Goal: Task Accomplishment & Management: Complete application form

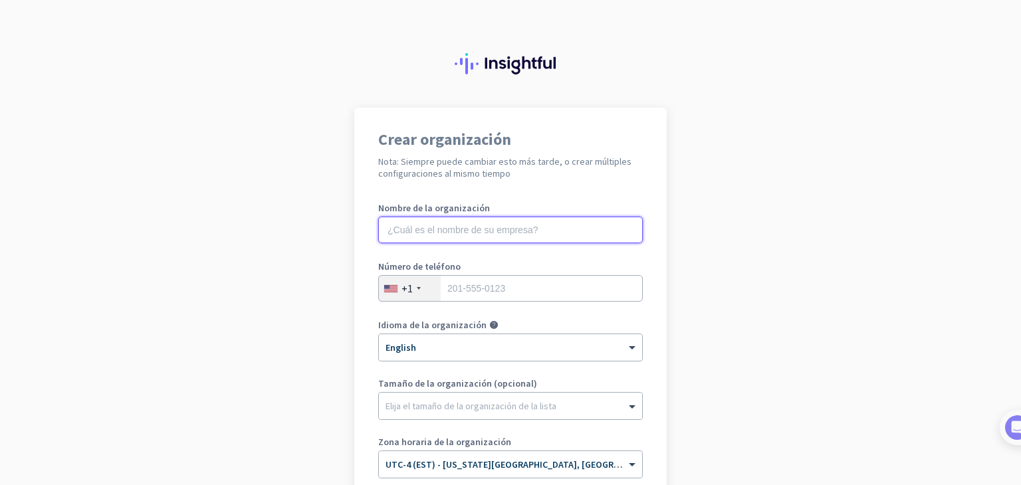
click at [528, 223] on input "text" at bounding box center [510, 230] width 265 height 27
type input "Mercor"
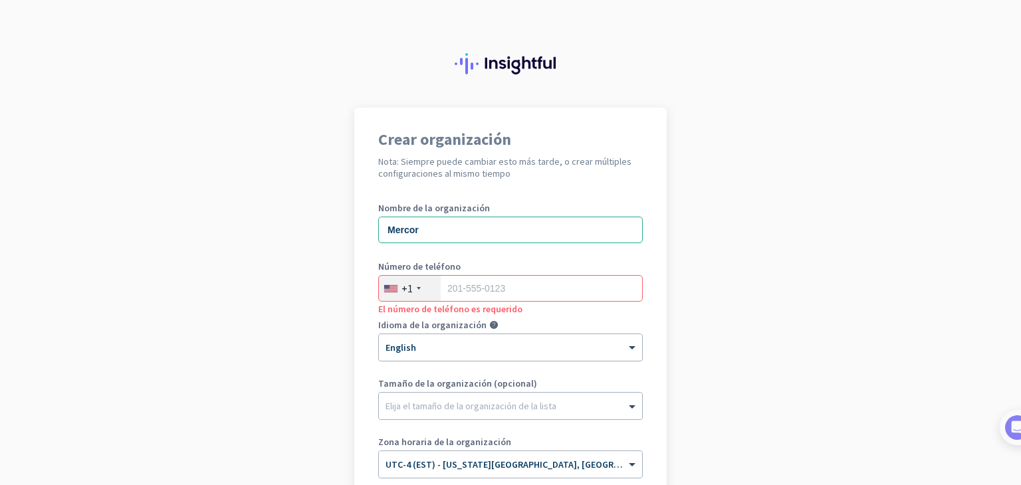
click at [409, 296] on div "+1" at bounding box center [410, 288] width 62 height 25
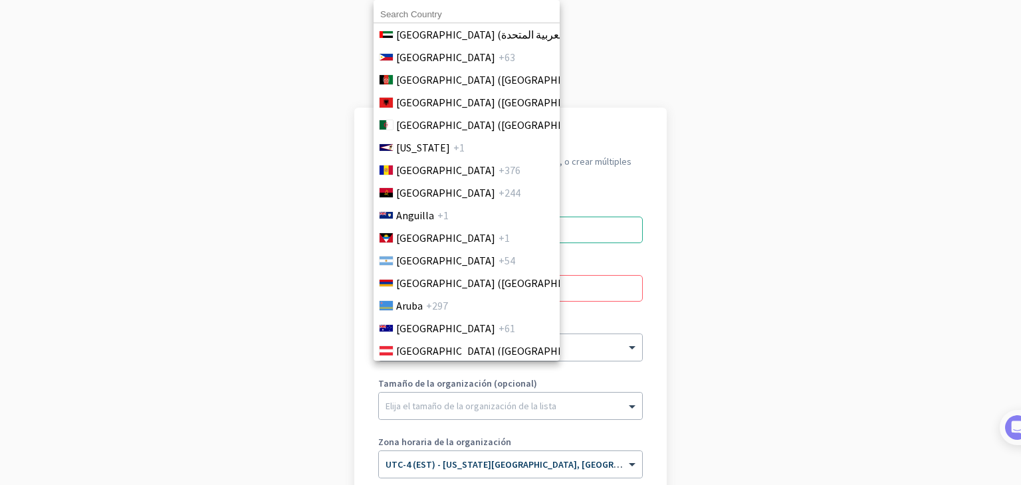
scroll to position [114, 0]
click at [499, 255] on span "+54" at bounding box center [507, 259] width 17 height 16
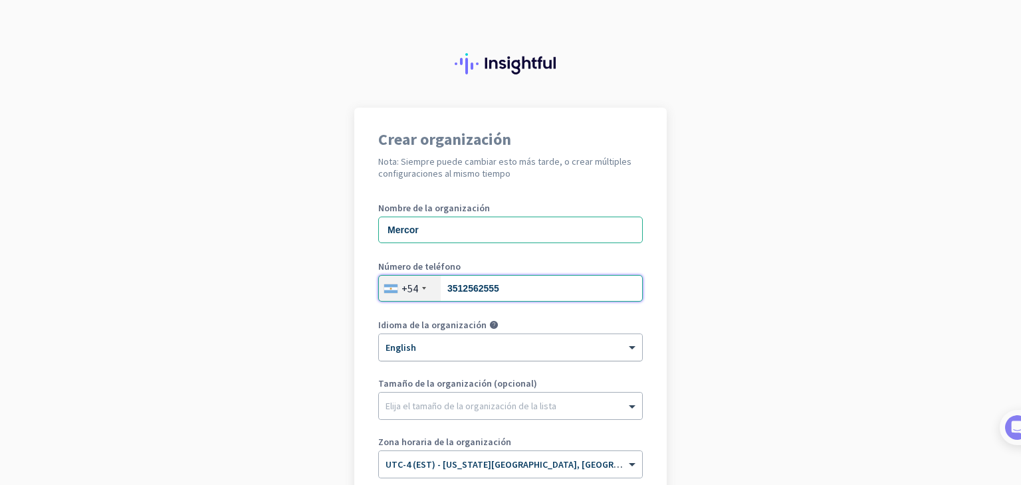
type input "3512562555"
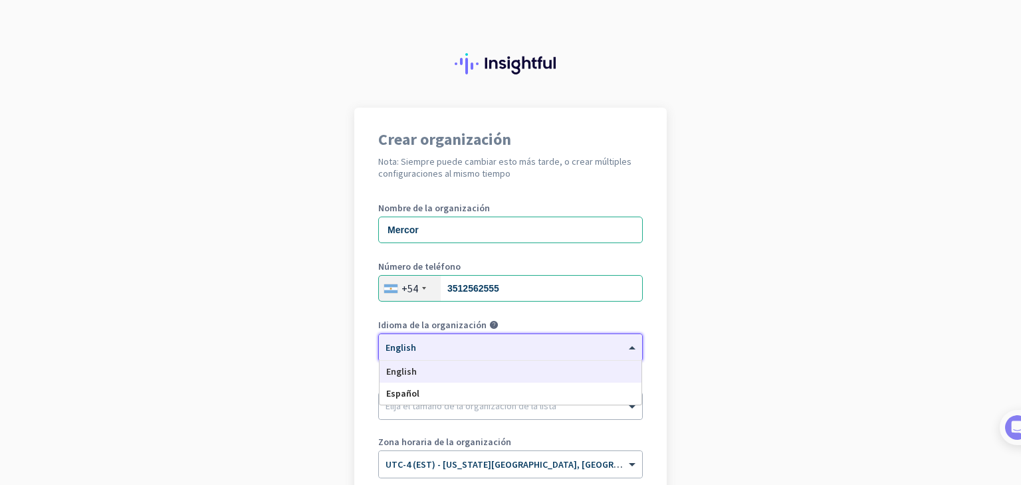
click at [477, 352] on div "× English" at bounding box center [502, 347] width 247 height 11
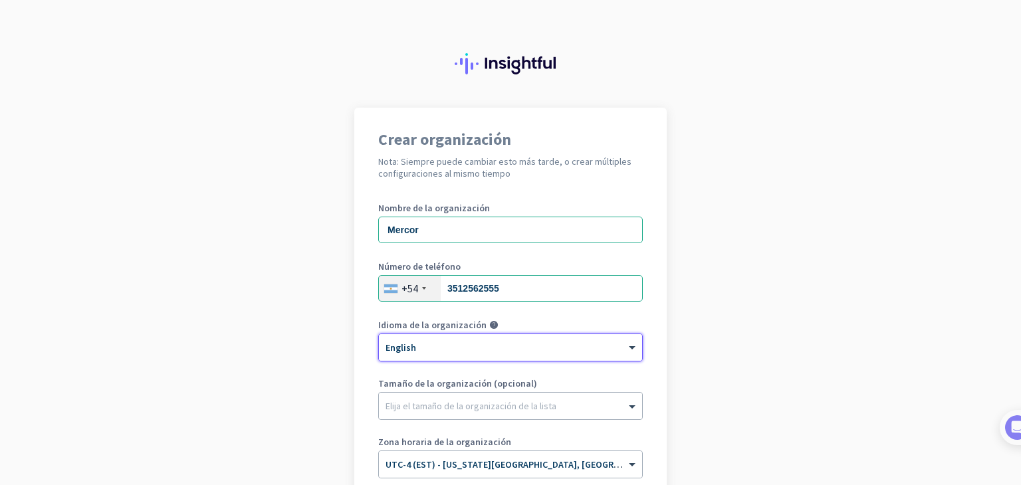
click at [477, 352] on div "× English" at bounding box center [502, 347] width 247 height 11
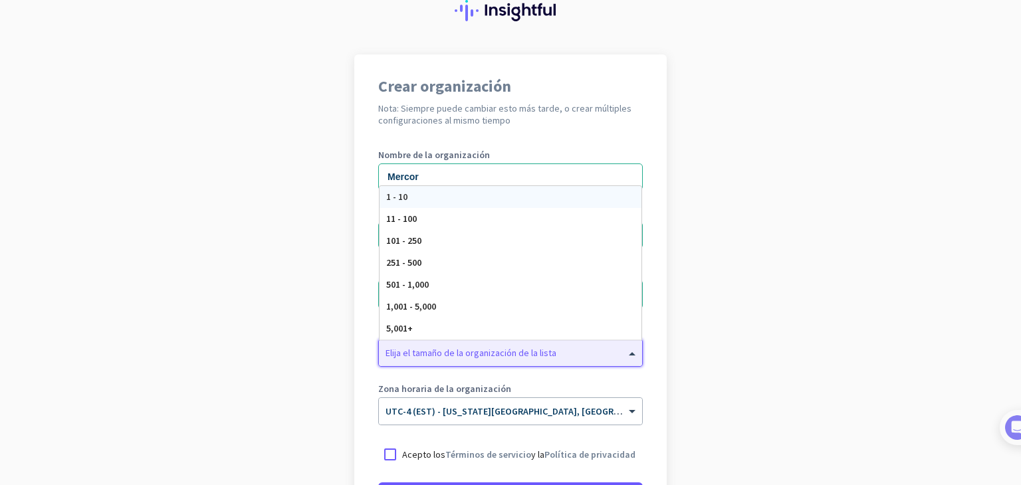
click at [477, 352] on div at bounding box center [510, 349] width 263 height 13
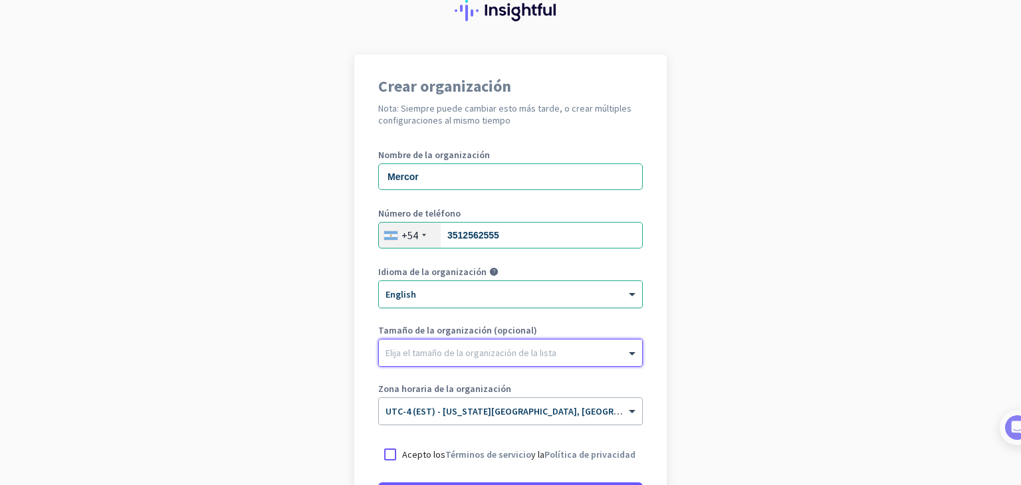
click at [477, 352] on div at bounding box center [510, 349] width 263 height 13
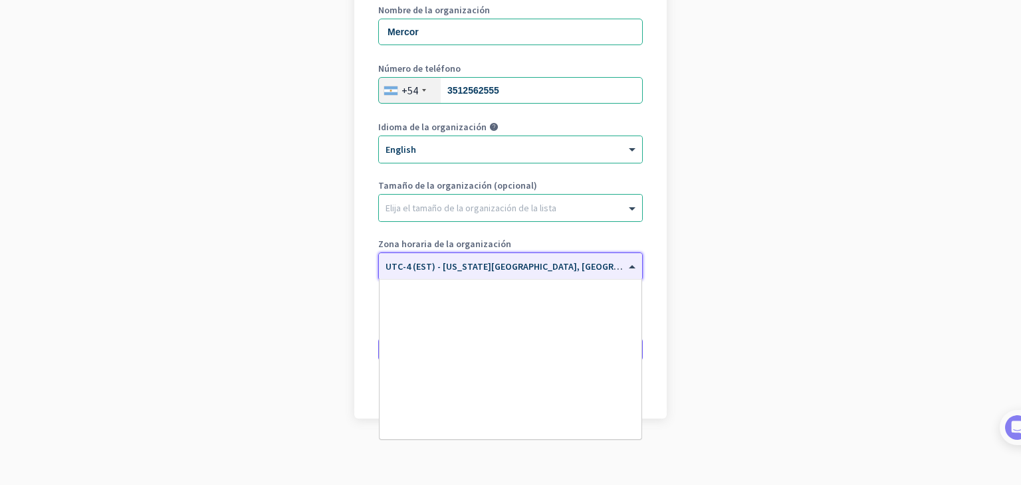
scroll to position [1536, 0]
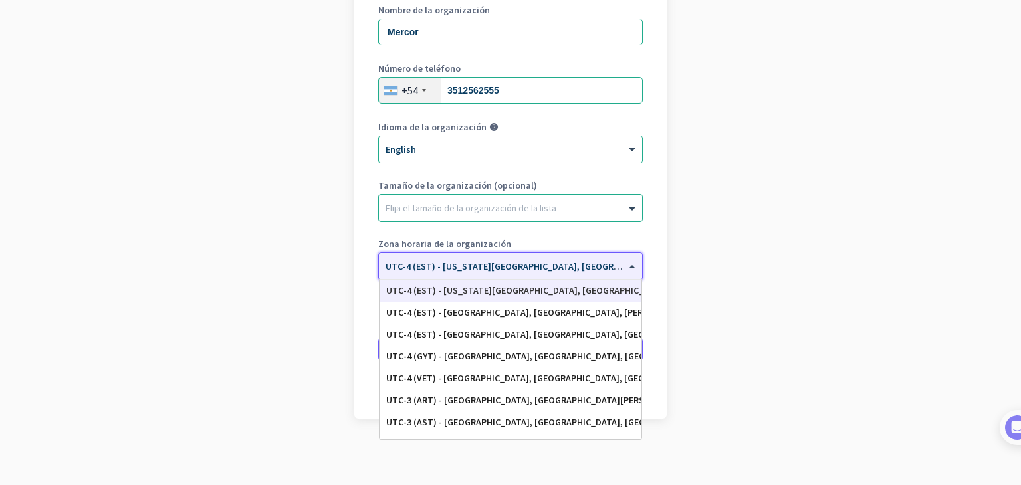
click at [500, 271] on span "UTC-4 (EST) - [US_STATE][GEOGRAPHIC_DATA], [GEOGRAPHIC_DATA], [GEOGRAPHIC_DATA]…" at bounding box center [617, 267] width 463 height 12
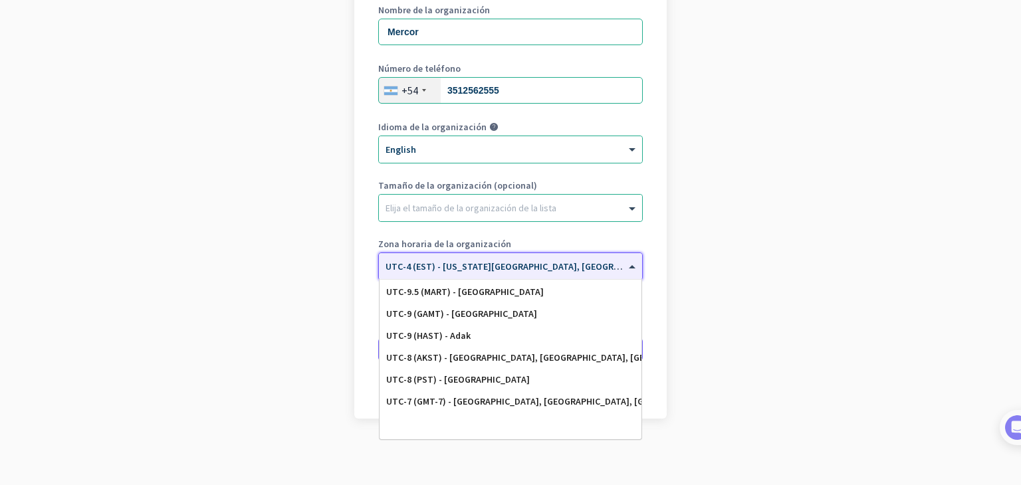
scroll to position [0, 0]
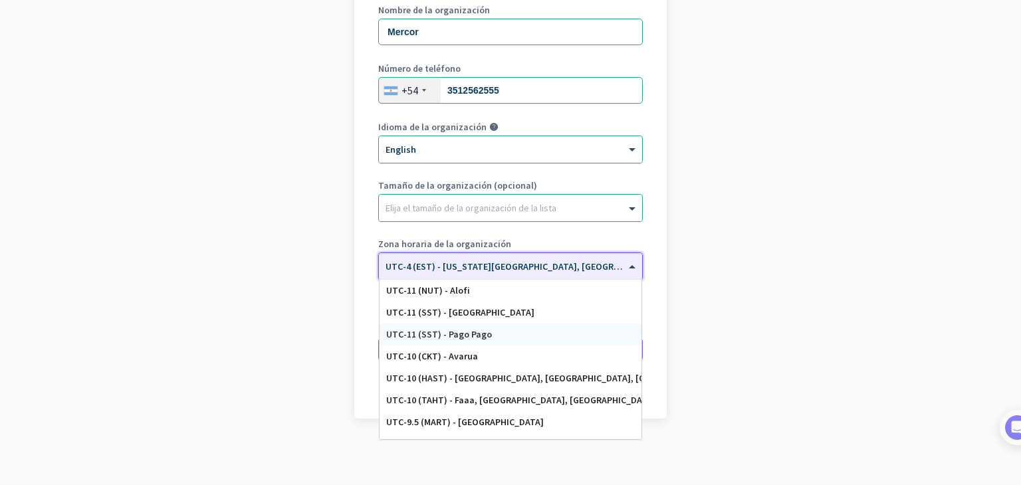
click at [505, 330] on div "UTC-11 (SST) - Pago Pago" at bounding box center [510, 334] width 249 height 11
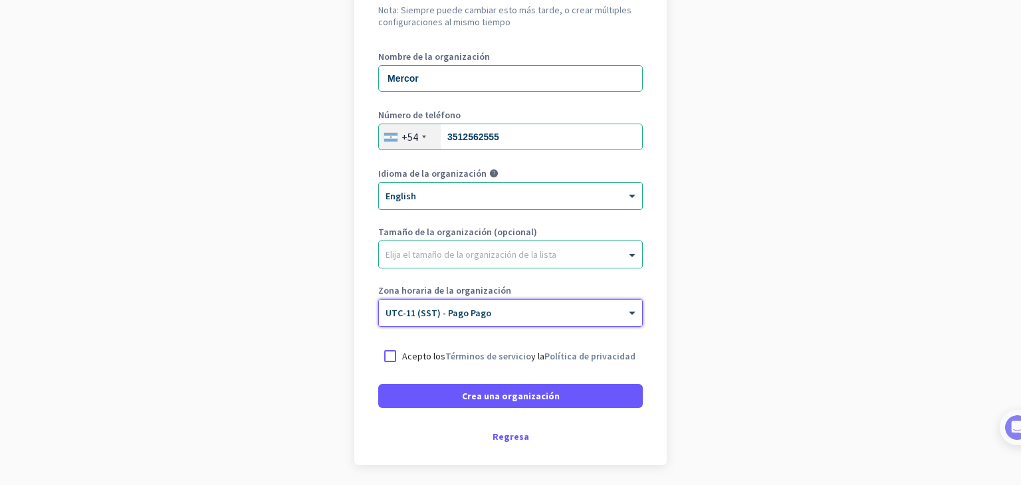
scroll to position [155, 0]
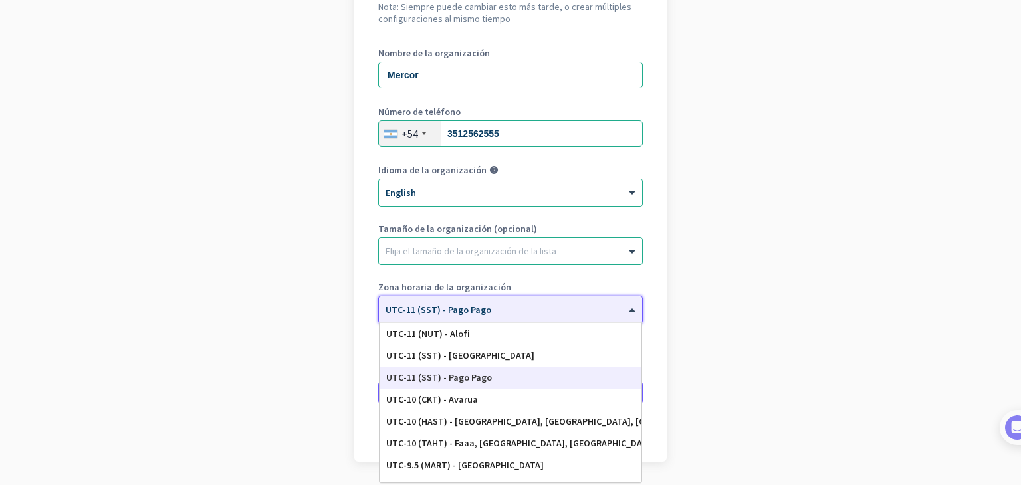
click at [509, 308] on input "text" at bounding box center [497, 305] width 223 height 10
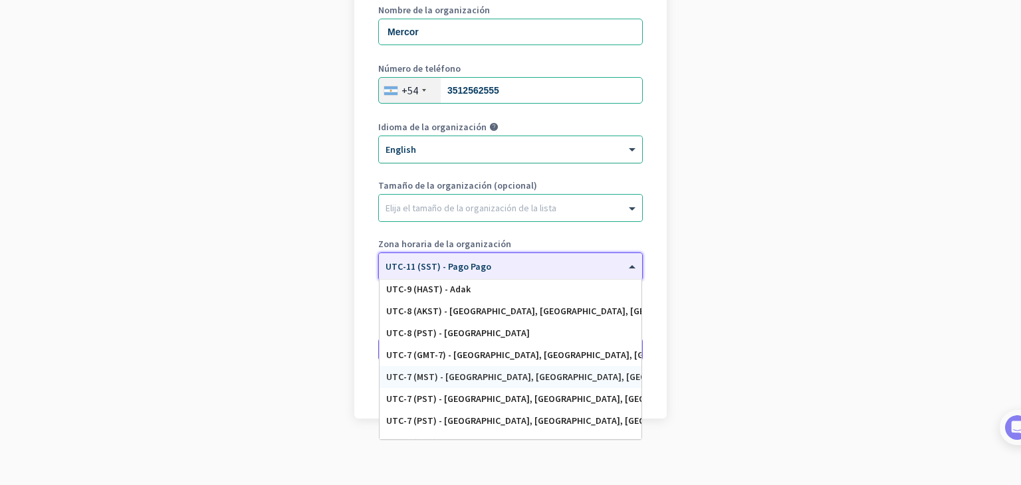
scroll to position [215, 0]
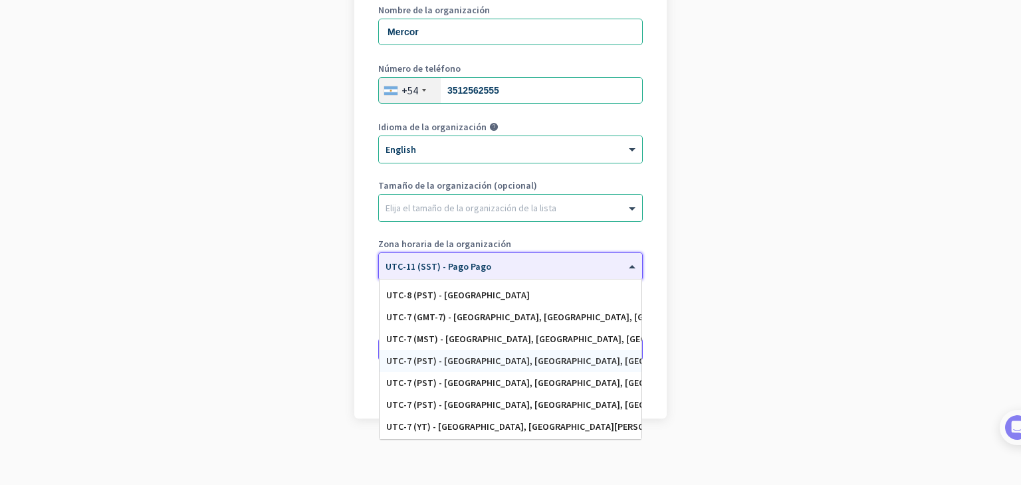
click at [509, 358] on div "UTC-7 (PST) - [GEOGRAPHIC_DATA], [GEOGRAPHIC_DATA], [GEOGRAPHIC_DATA][PERSON_NA…" at bounding box center [510, 361] width 249 height 11
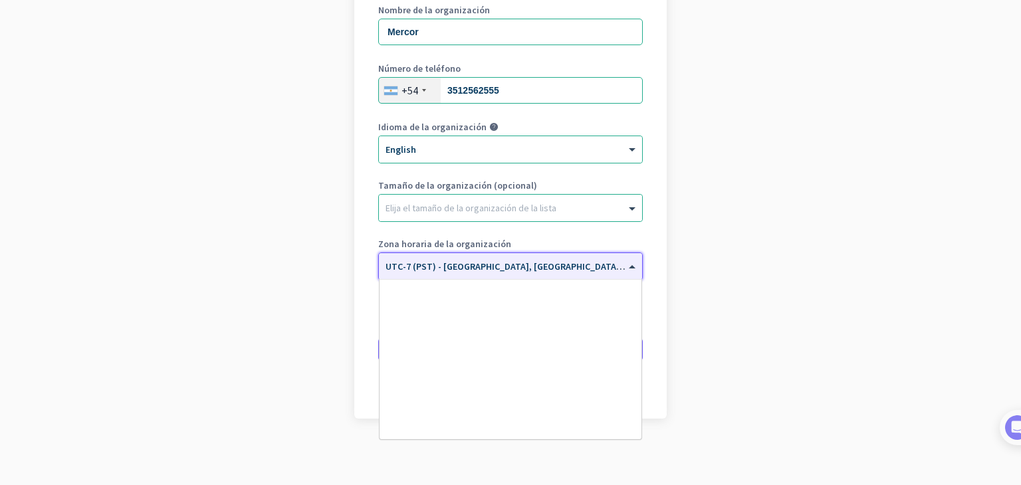
click at [541, 258] on input "text" at bounding box center [497, 262] width 223 height 10
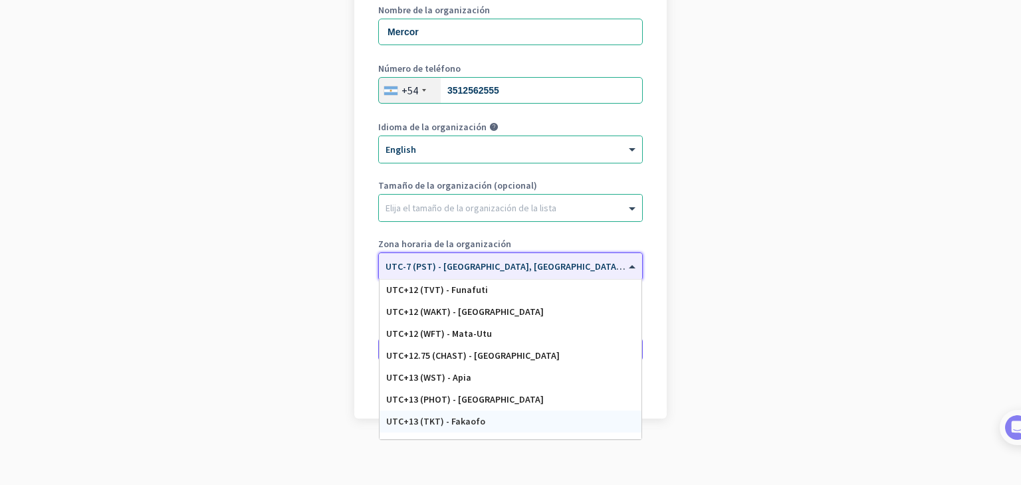
scroll to position [6794, 0]
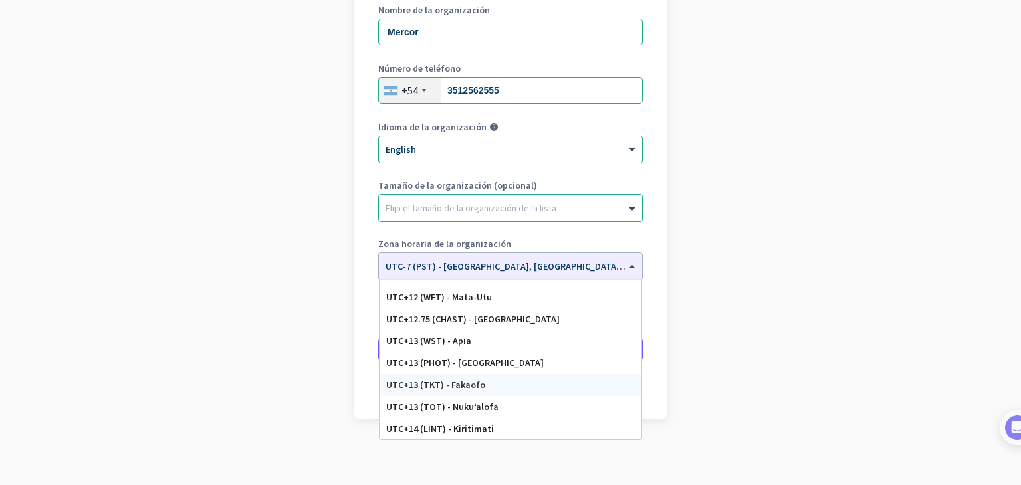
click at [780, 314] on app-onboarding-organization "Crear organización Nota: Siempre puede cambiar esto más tarde, o crear múltiple…" at bounding box center [510, 198] width 1021 height 576
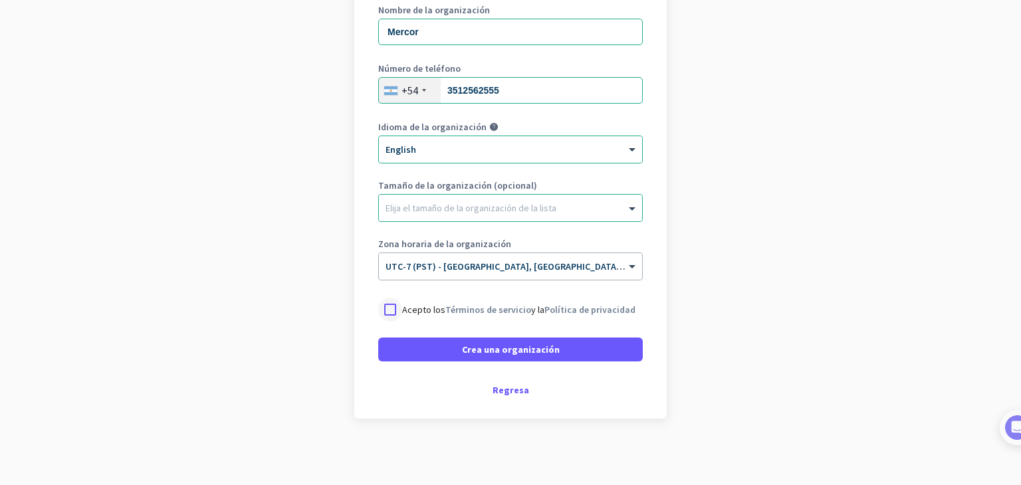
click at [382, 309] on div at bounding box center [390, 310] width 24 height 24
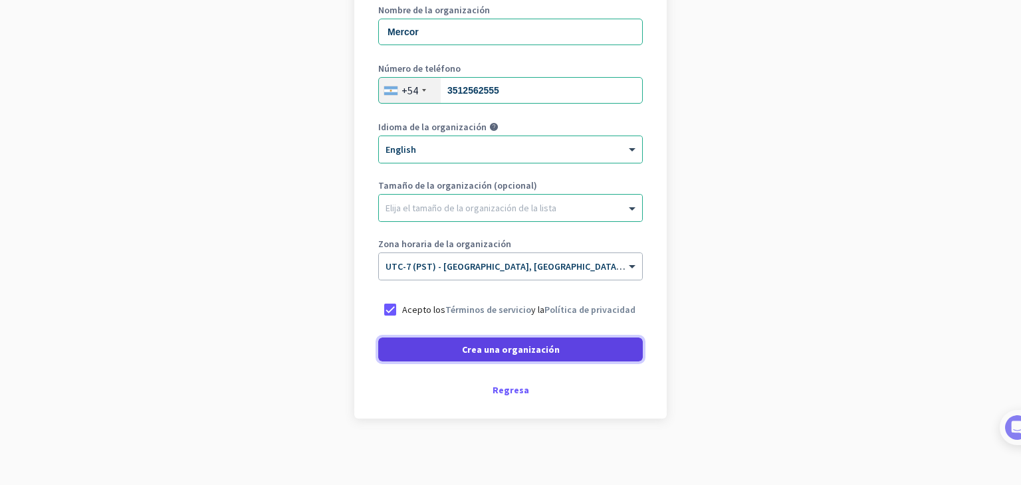
click at [482, 357] on span at bounding box center [510, 350] width 265 height 32
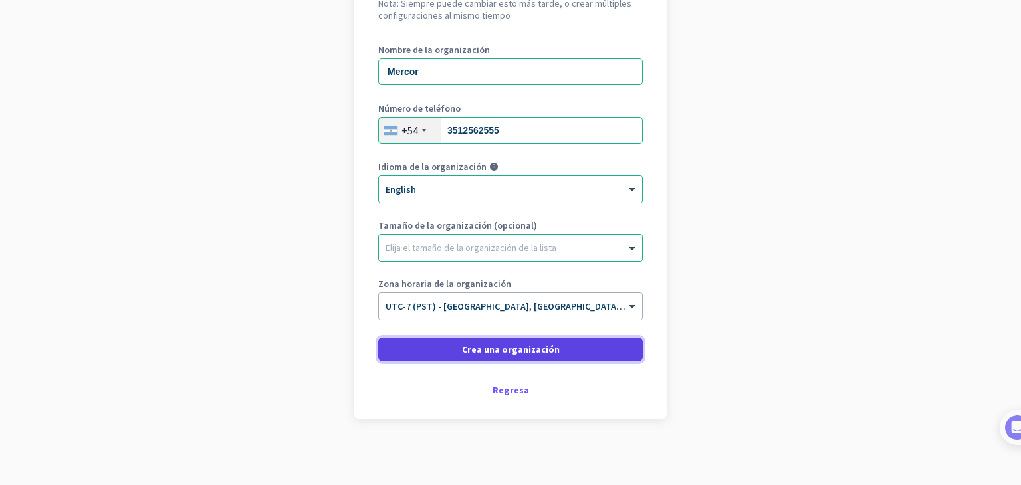
scroll to position [157, 0]
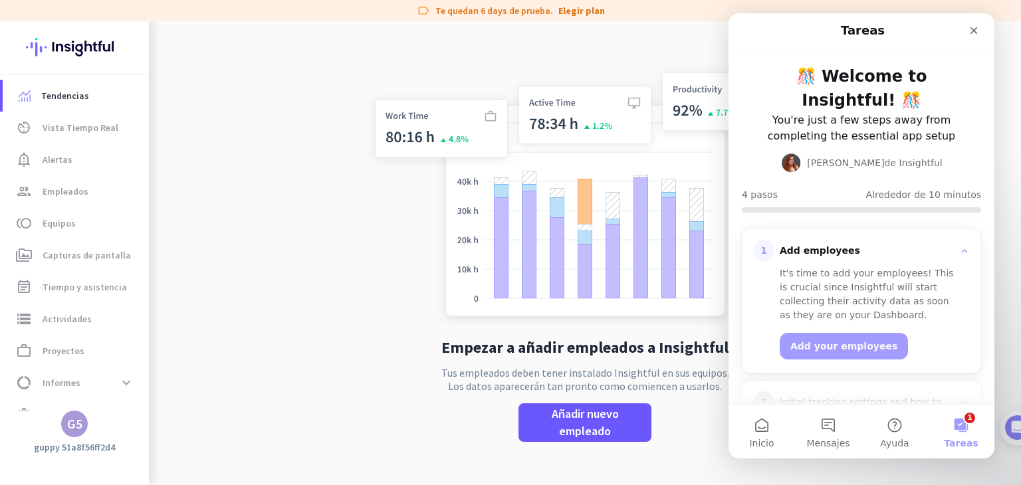
scroll to position [149, 0]
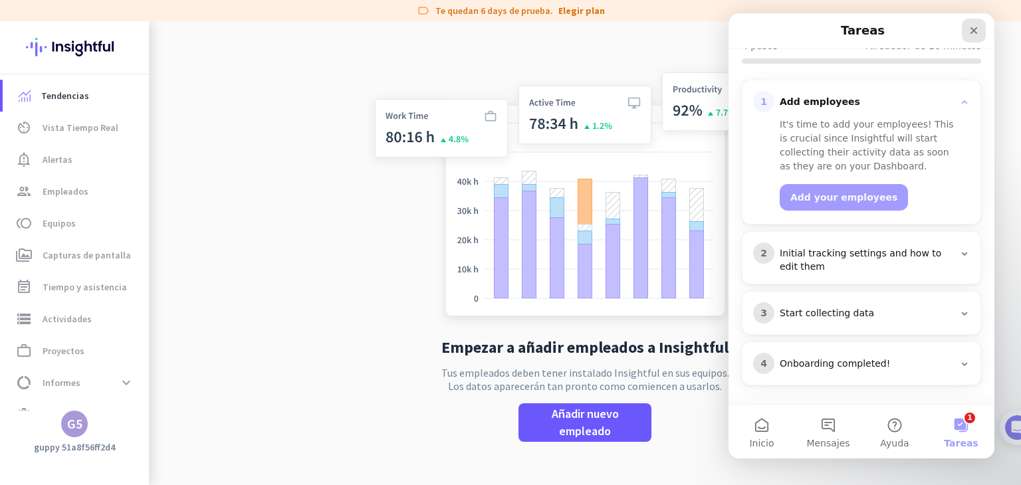
click at [976, 33] on icon "Cerrar" at bounding box center [974, 30] width 7 height 7
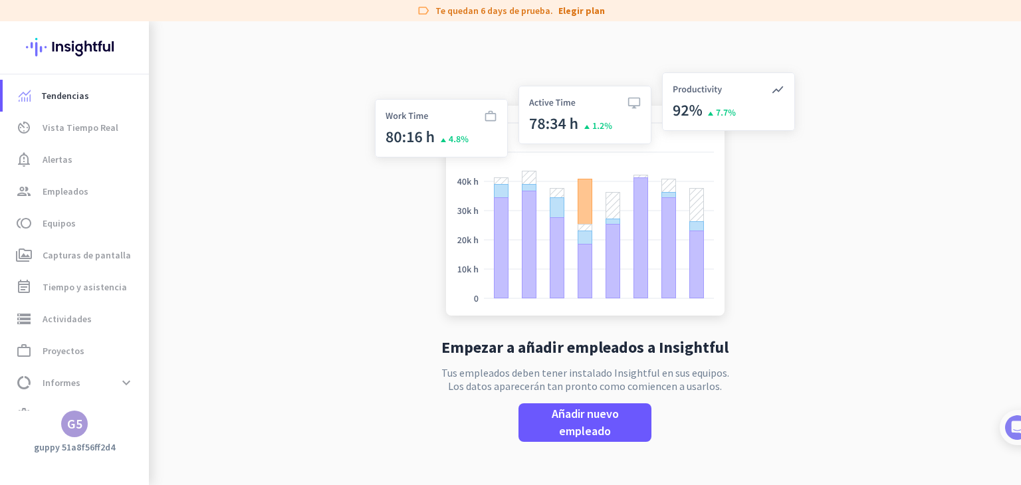
scroll to position [0, 0]
click at [62, 425] on div "G5" at bounding box center [74, 424] width 27 height 27
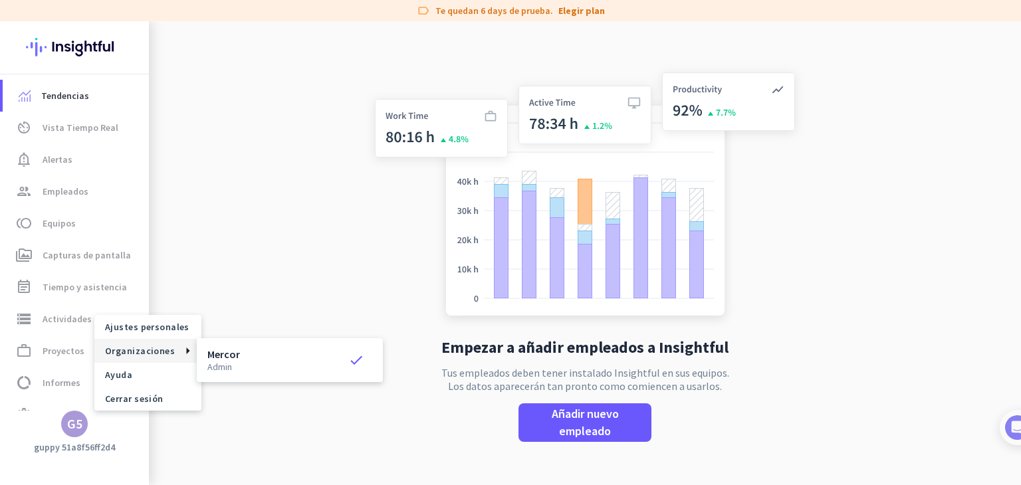
click at [157, 352] on span "Organizaciones" at bounding box center [140, 351] width 70 height 12
click at [167, 329] on span "Ajustes personales" at bounding box center [148, 327] width 86 height 12
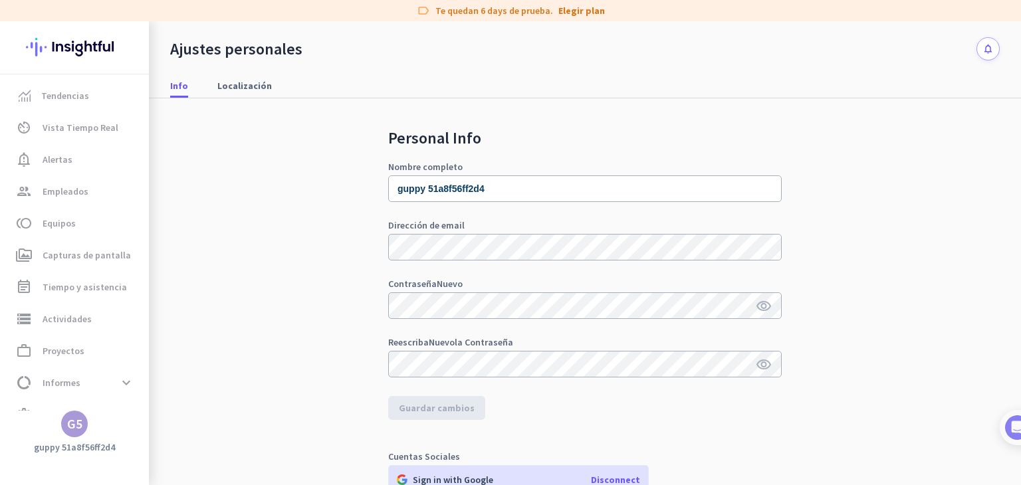
scroll to position [237, 0]
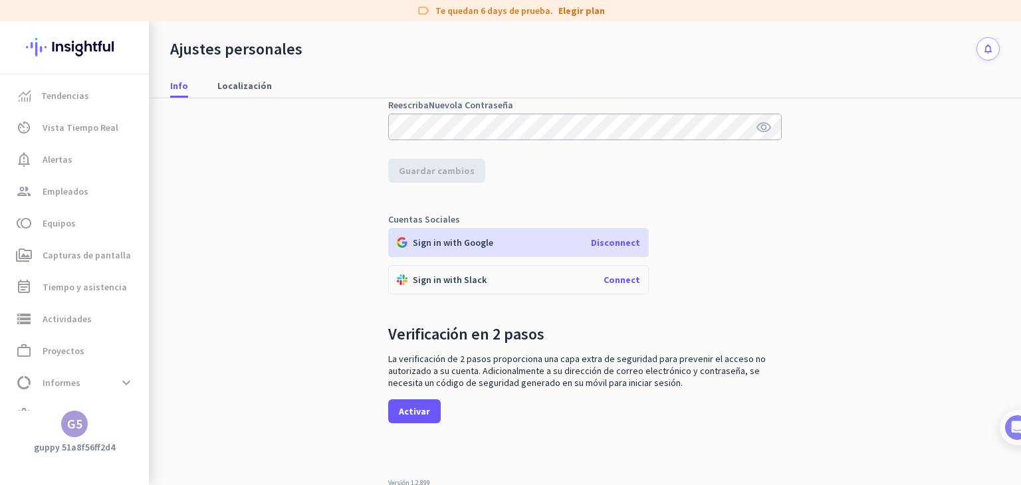
click at [625, 243] on span "Disconnect" at bounding box center [615, 243] width 49 height 12
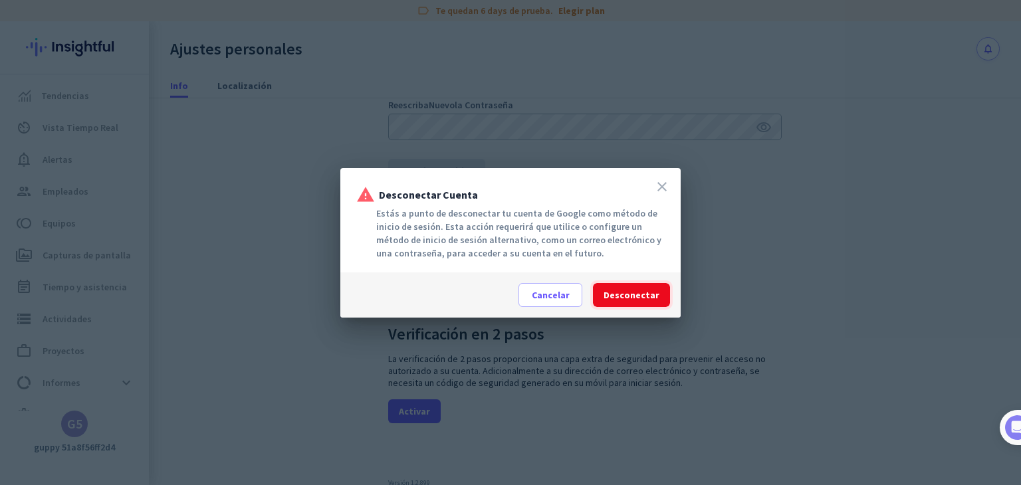
click at [636, 289] on span "Desconectar" at bounding box center [632, 295] width 56 height 13
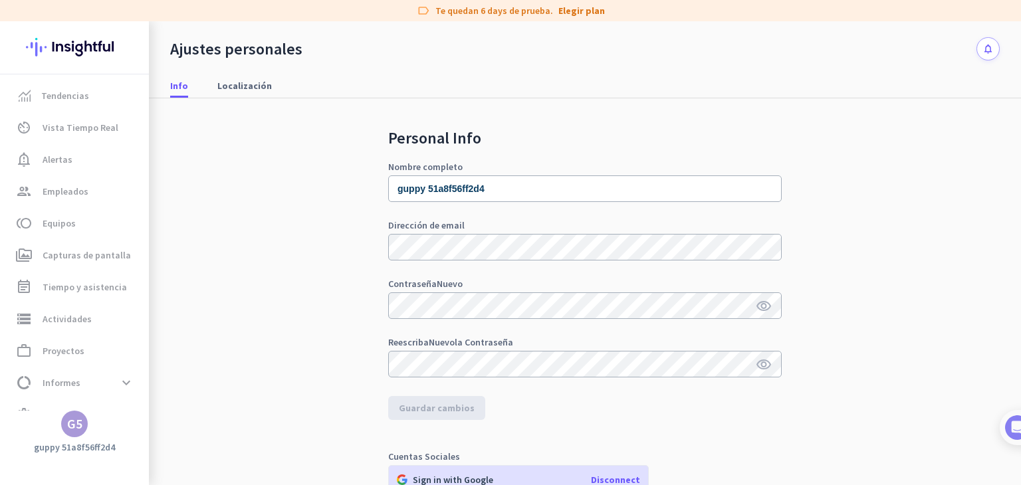
scroll to position [0, 0]
click at [80, 213] on link "toll Equipos" at bounding box center [76, 223] width 146 height 32
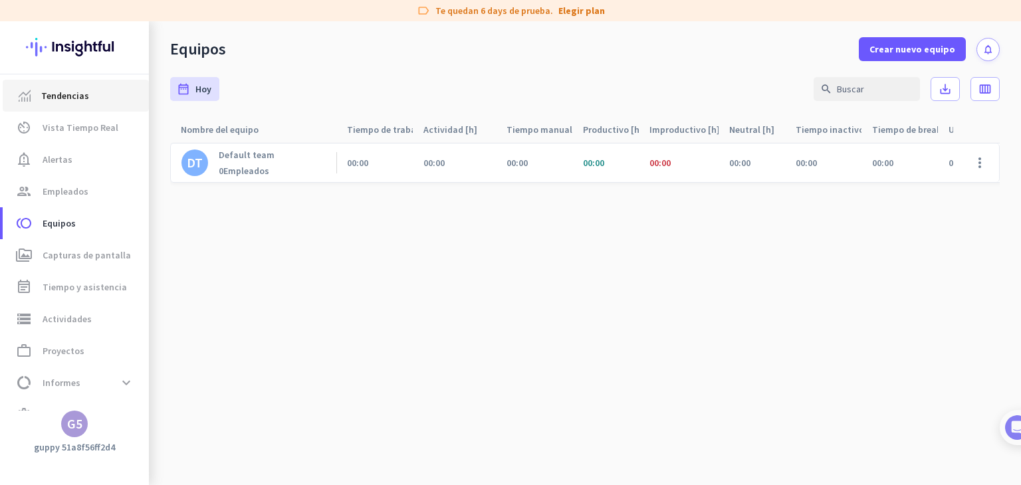
click at [68, 97] on span "Tendencias" at bounding box center [65, 96] width 48 height 16
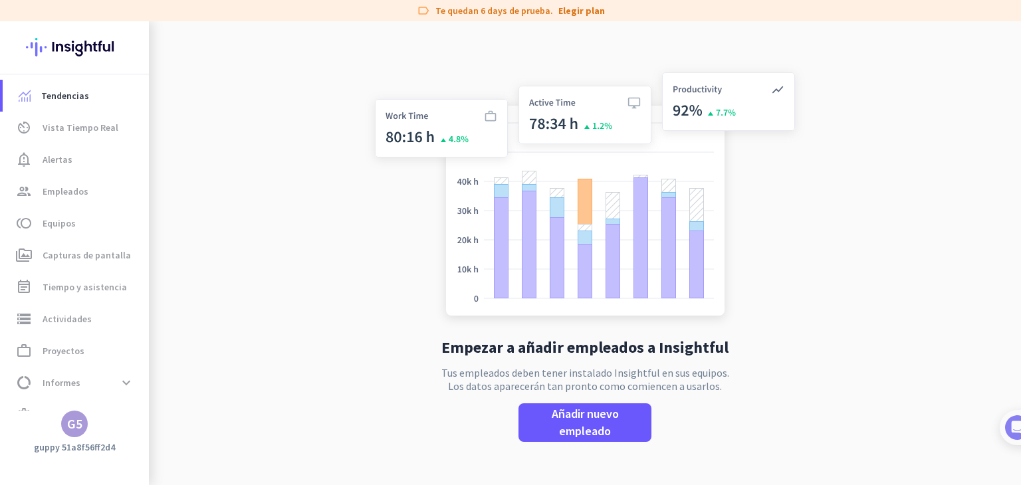
click at [93, 41] on img at bounding box center [74, 47] width 97 height 52
